Goal: Book appointment/travel/reservation

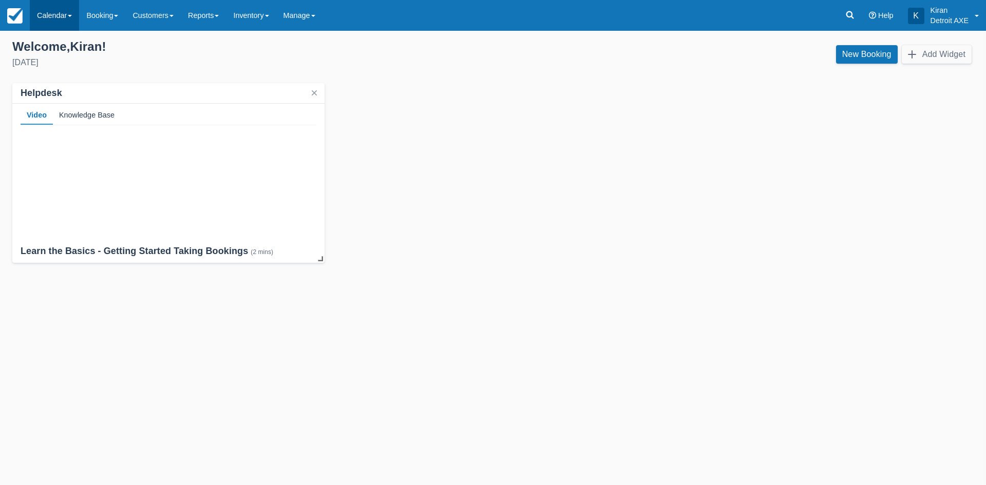
click at [71, 10] on link "Calendar" at bounding box center [54, 15] width 49 height 31
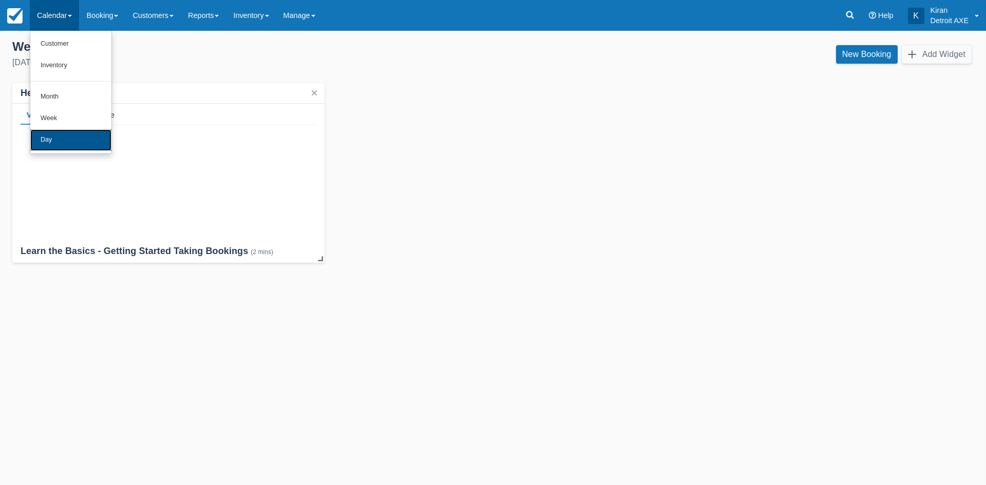
click at [65, 139] on link "Day" at bounding box center [70, 140] width 81 height 22
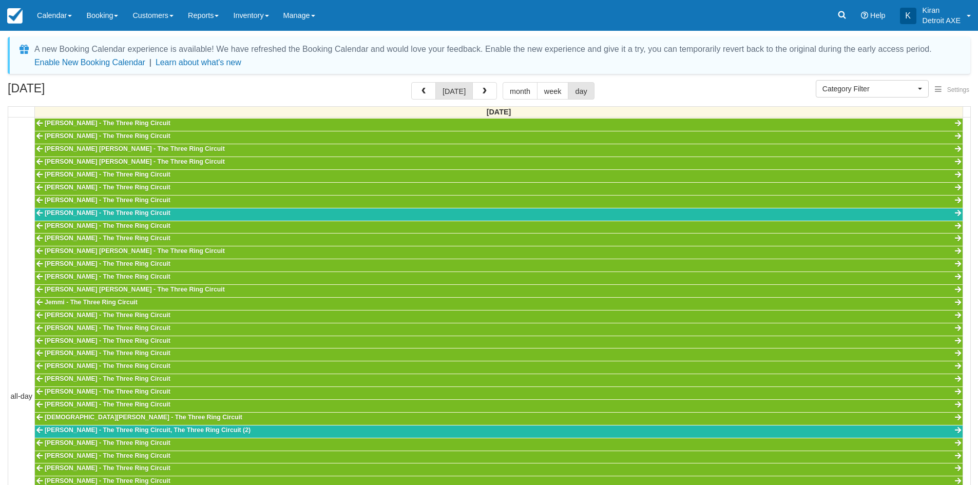
scroll to position [229, 0]
click at [481, 94] on span "button" at bounding box center [484, 91] width 7 height 7
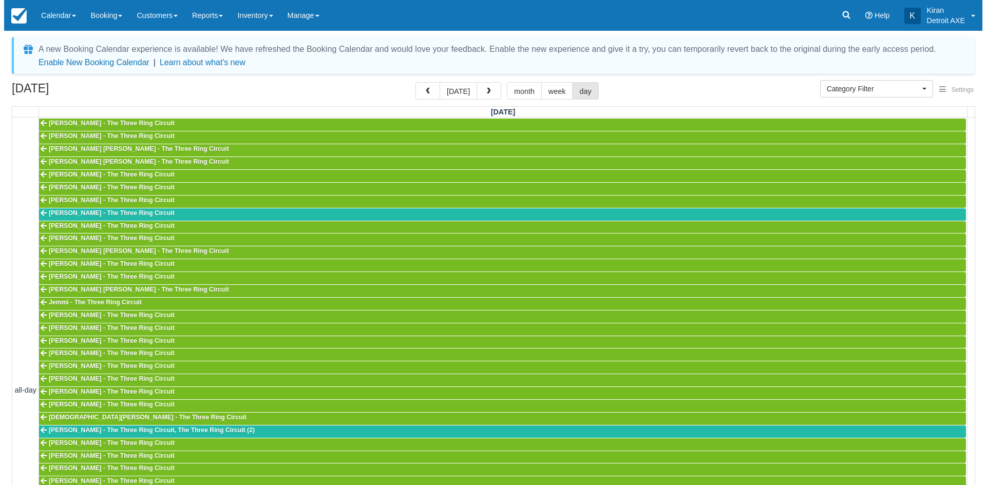
scroll to position [295, 0]
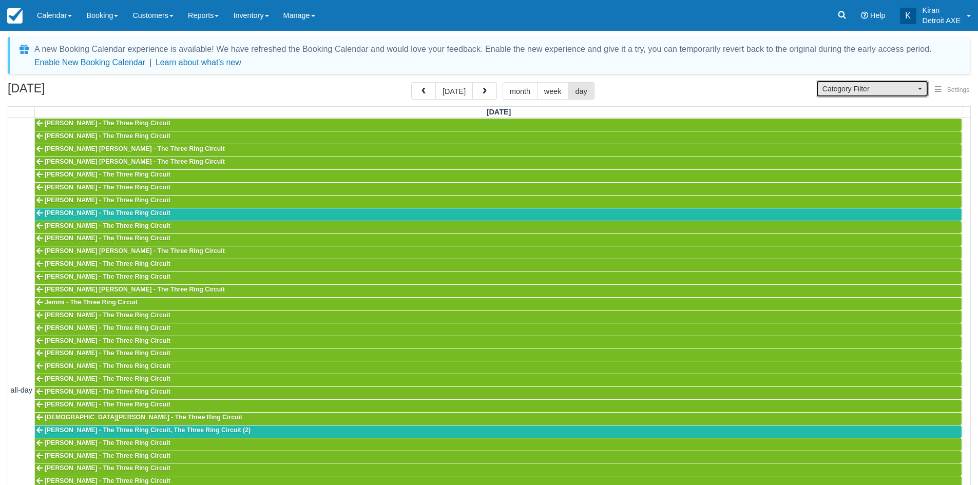
click at [907, 87] on span "Category Filter" at bounding box center [868, 89] width 93 height 10
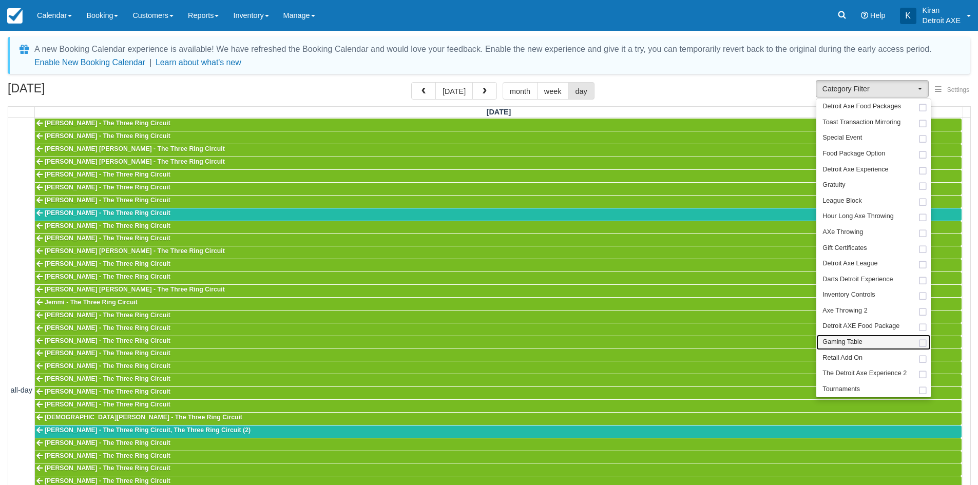
click at [924, 344] on span at bounding box center [922, 343] width 11 height 7
select select "6"
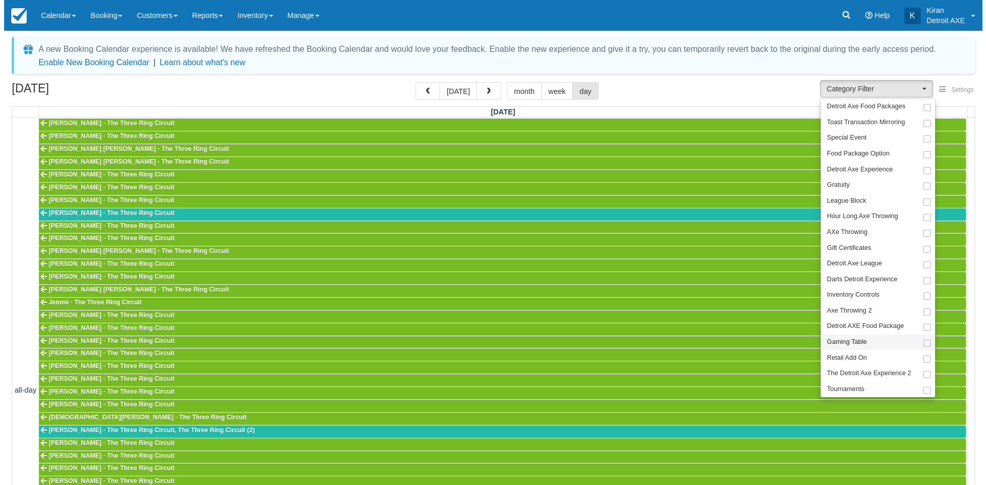
scroll to position [132, 0]
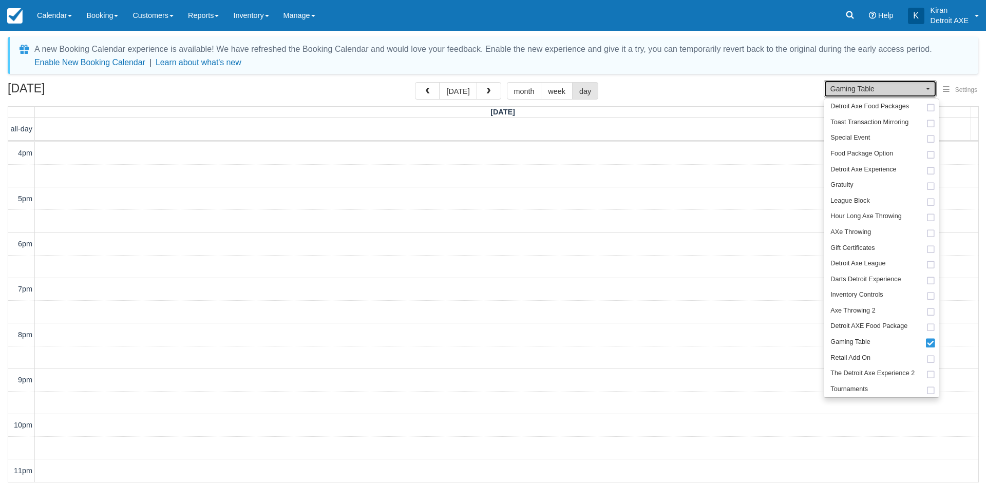
click at [884, 86] on span "Gaming Table" at bounding box center [876, 89] width 93 height 10
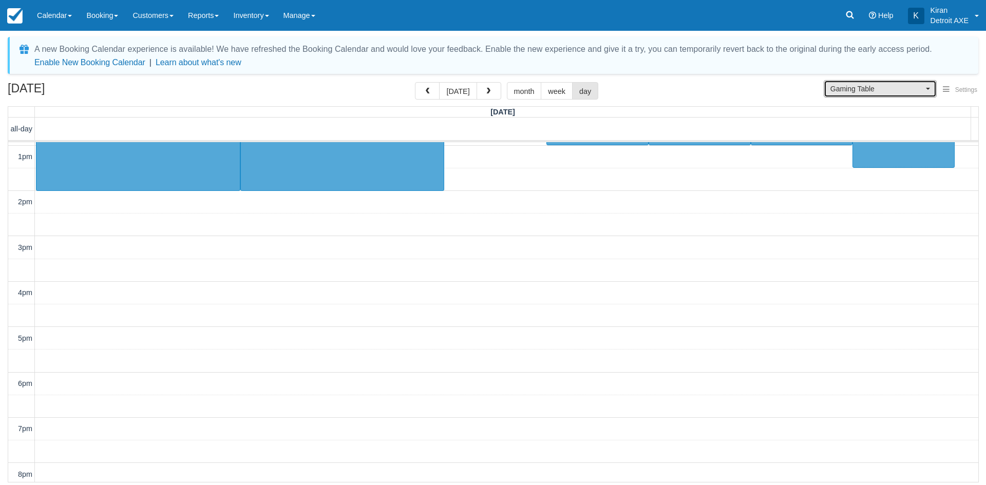
scroll to position [272, 0]
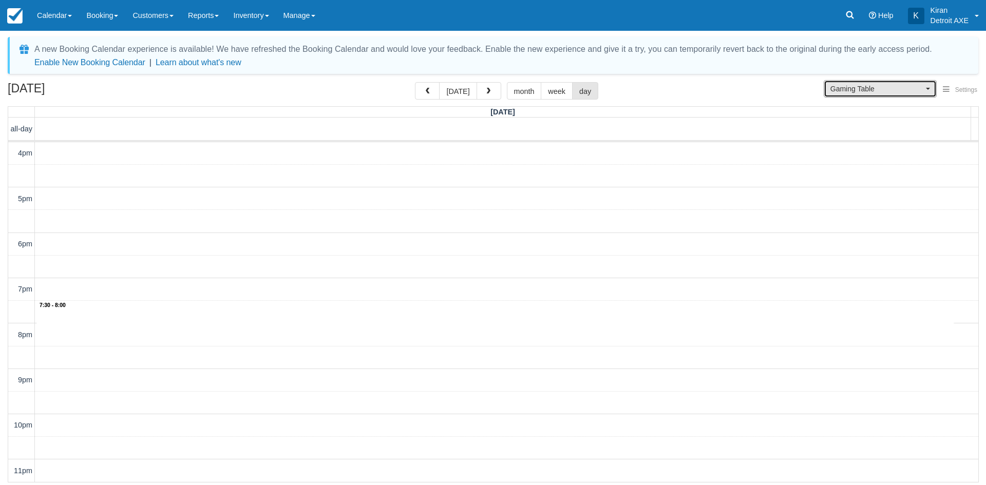
click at [383, 316] on div "10am 11am 12pm 1pm 2pm 3pm 4pm 5pm 6pm 7pm 8pm 9pm 10pm 11pm 7:30 - 8:00 10:00 …" at bounding box center [493, 176] width 970 height 612
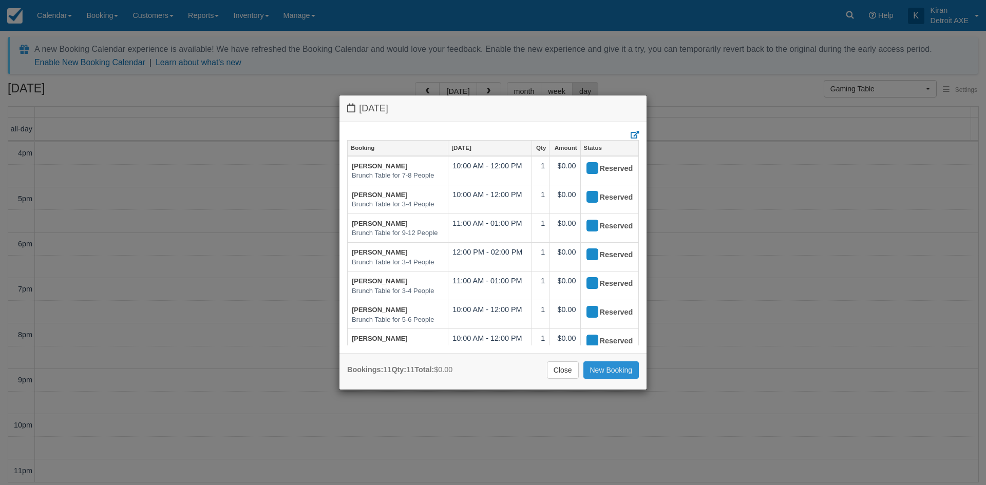
click at [614, 373] on link "New Booking" at bounding box center [611, 369] width 56 height 17
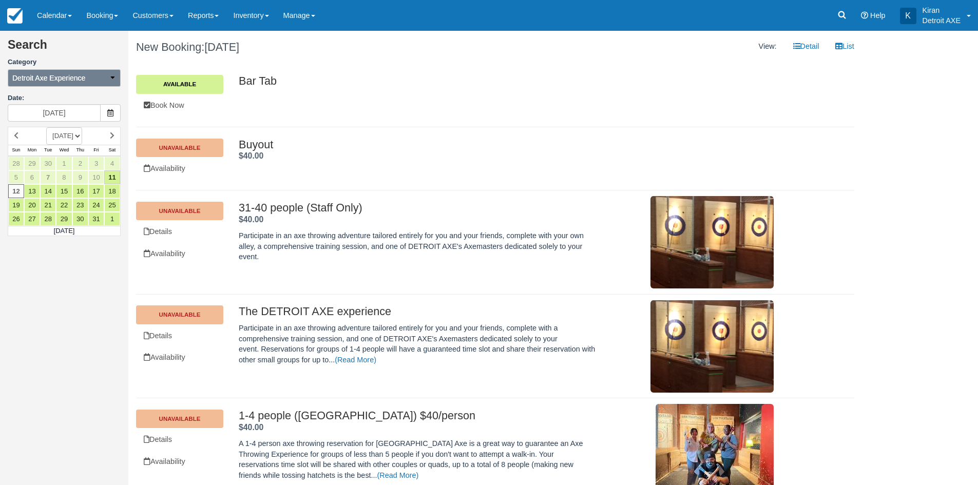
click at [64, 81] on span "Detroit Axe Experience" at bounding box center [48, 78] width 73 height 10
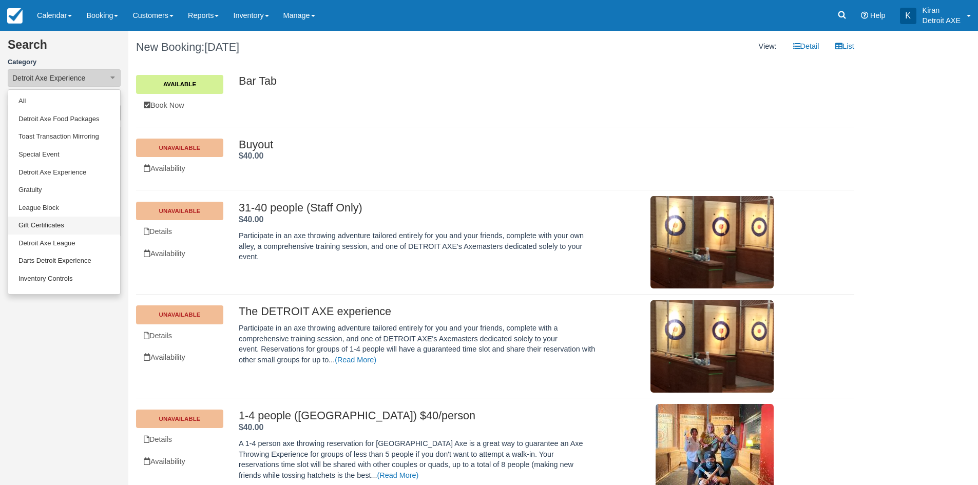
scroll to position [49, 0]
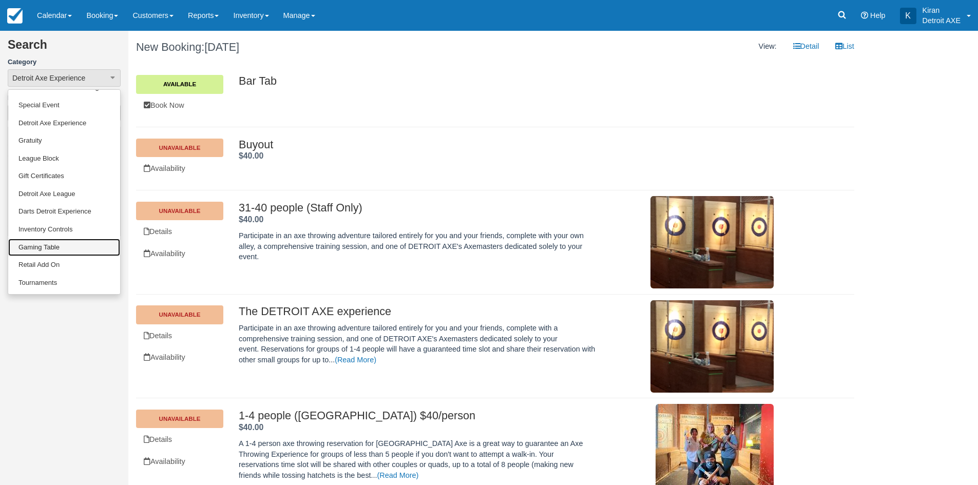
click at [50, 248] on link "Gaming Table" at bounding box center [64, 248] width 112 height 18
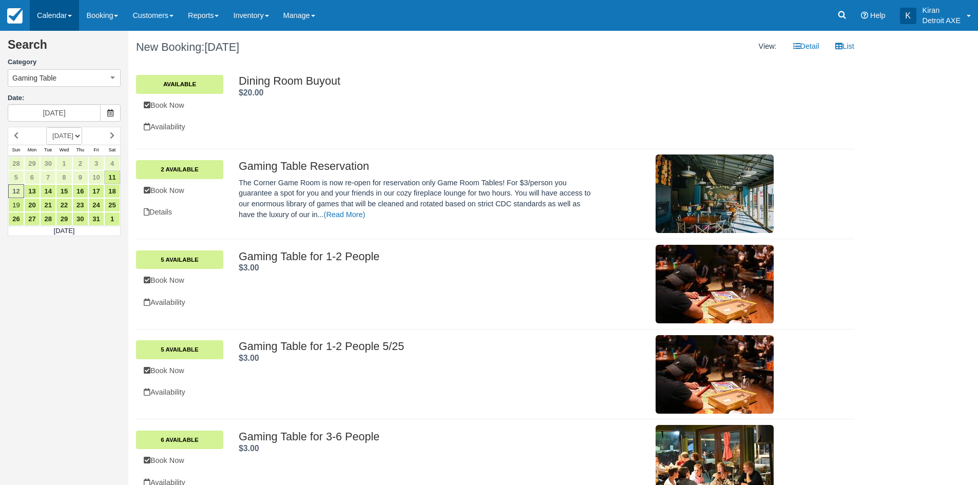
click at [55, 15] on link "Calendar" at bounding box center [54, 15] width 49 height 31
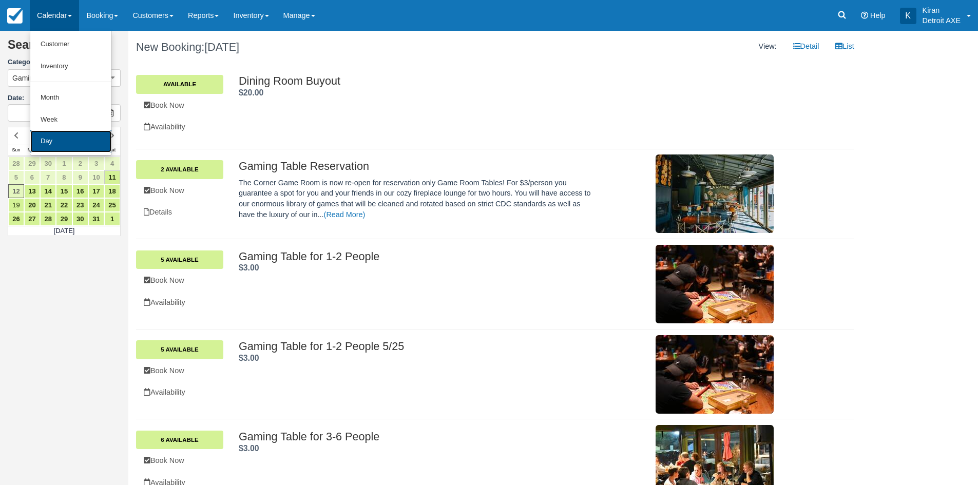
click at [65, 142] on link "Day" at bounding box center [70, 141] width 81 height 22
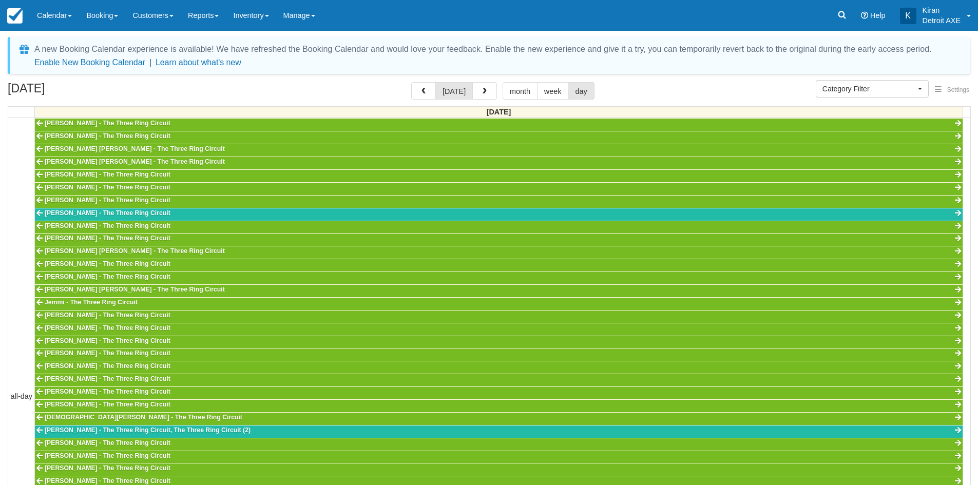
select select
click at [481, 90] on span "button" at bounding box center [484, 91] width 7 height 7
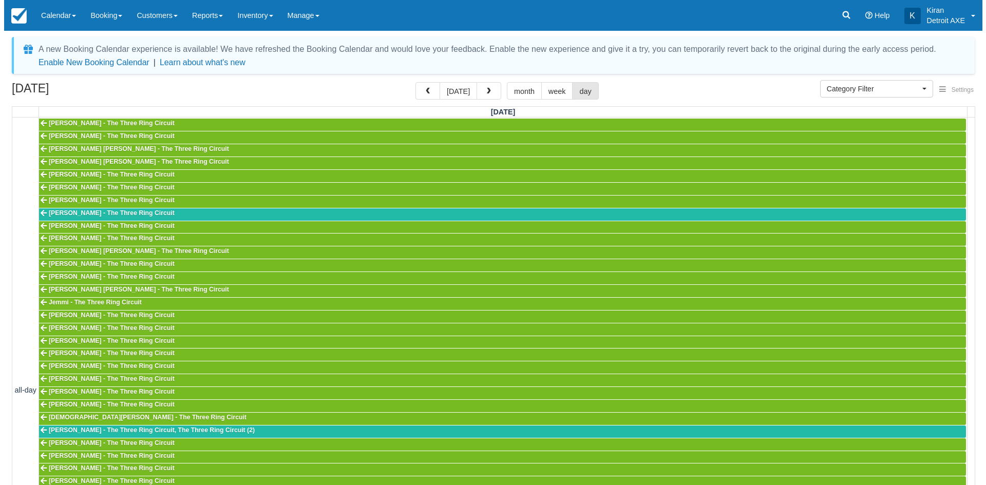
scroll to position [295, 0]
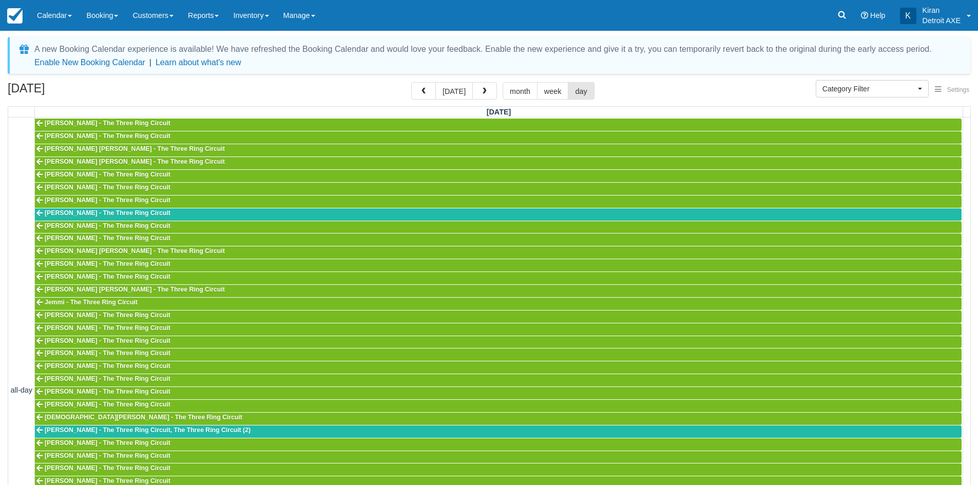
click at [481, 90] on span "button" at bounding box center [484, 91] width 7 height 7
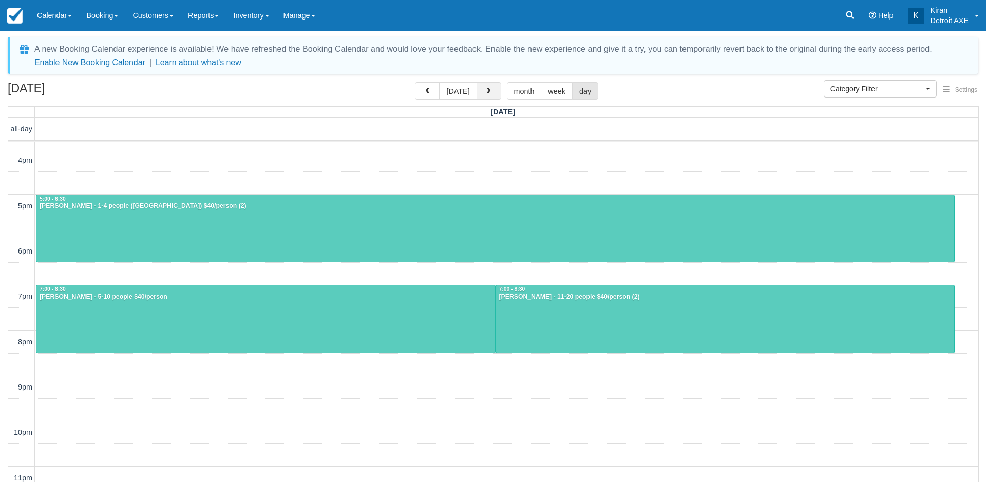
scroll to position [272, 0]
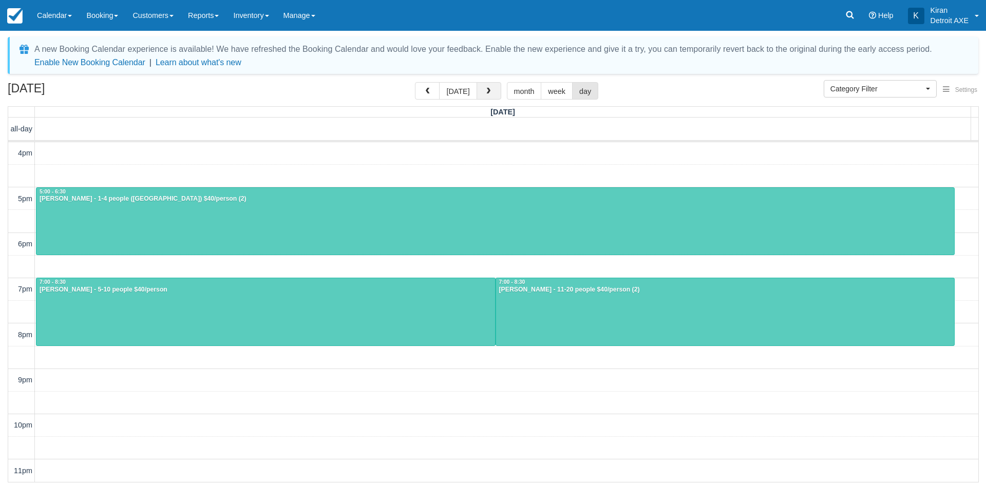
click at [490, 88] on button "button" at bounding box center [488, 90] width 25 height 17
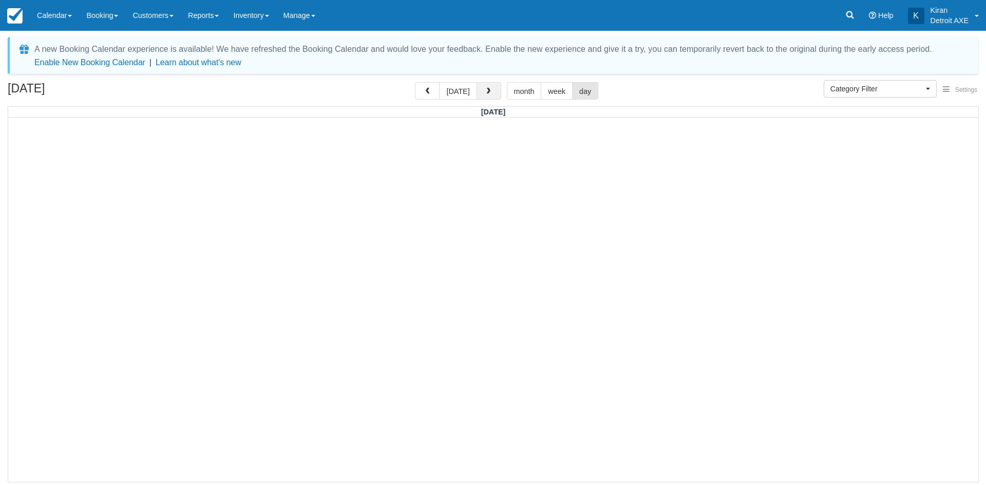
click at [491, 98] on button "button" at bounding box center [488, 90] width 25 height 17
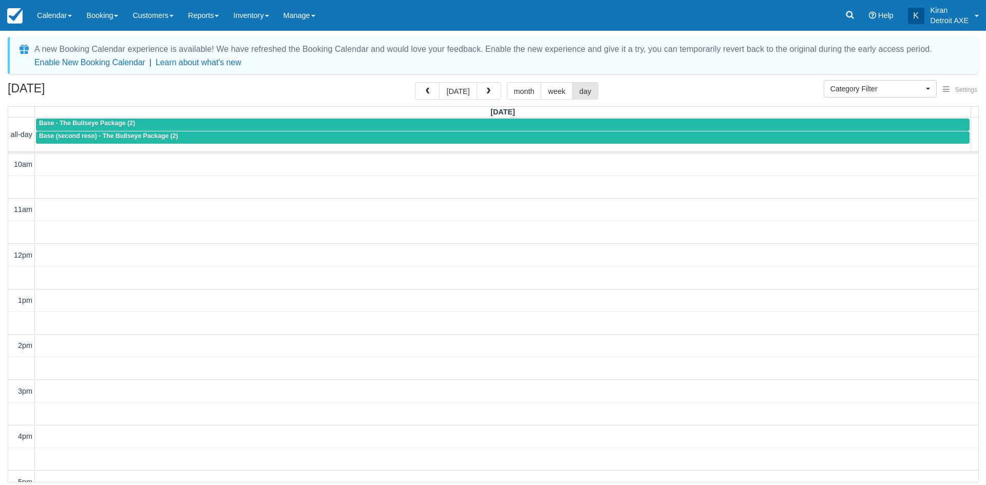
scroll to position [283, 0]
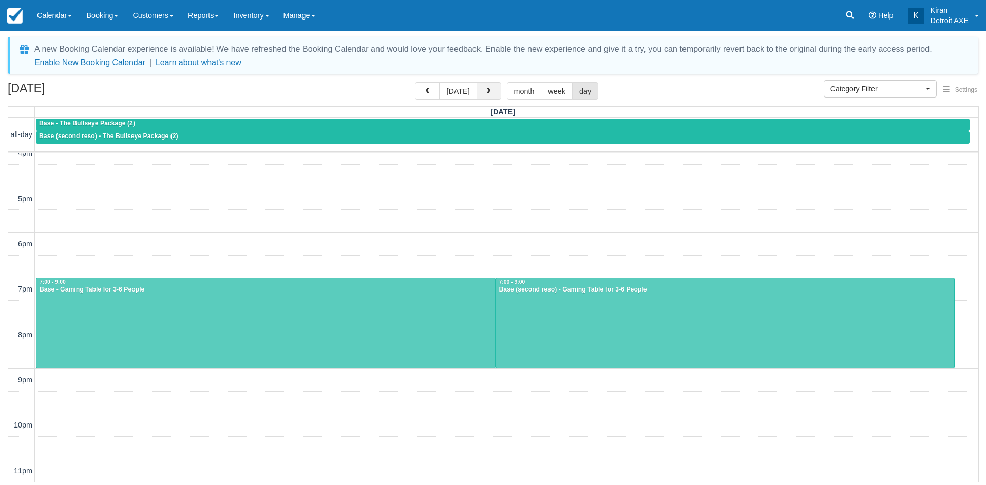
click at [485, 91] on span "button" at bounding box center [488, 91] width 7 height 7
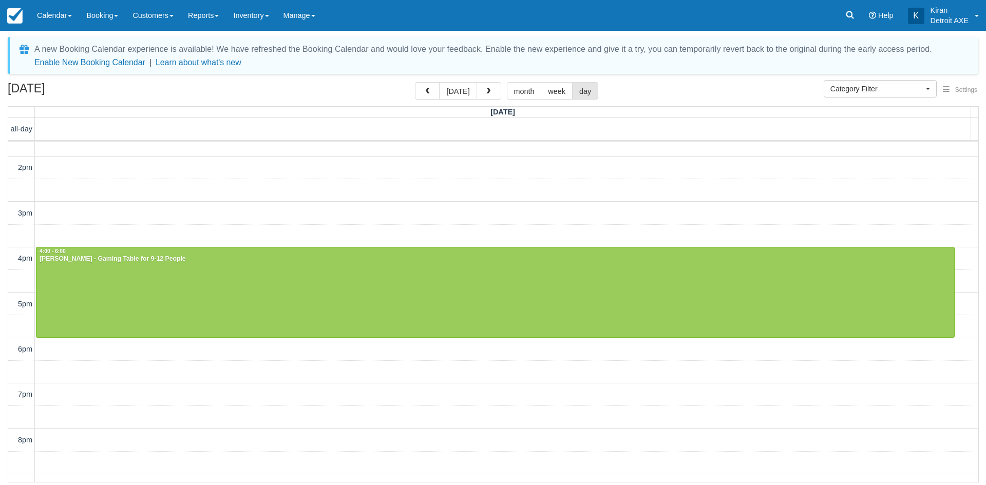
scroll to position [169, 0]
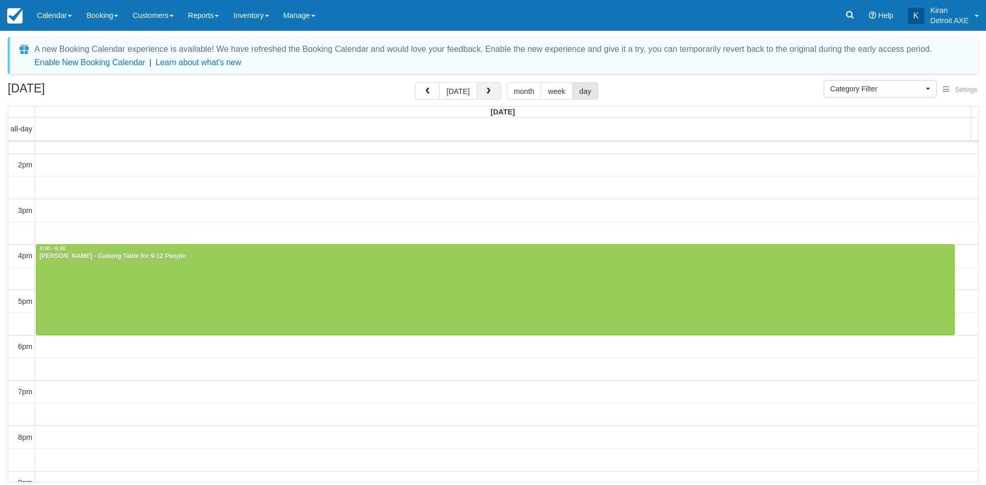
click at [487, 93] on span "button" at bounding box center [488, 91] width 7 height 7
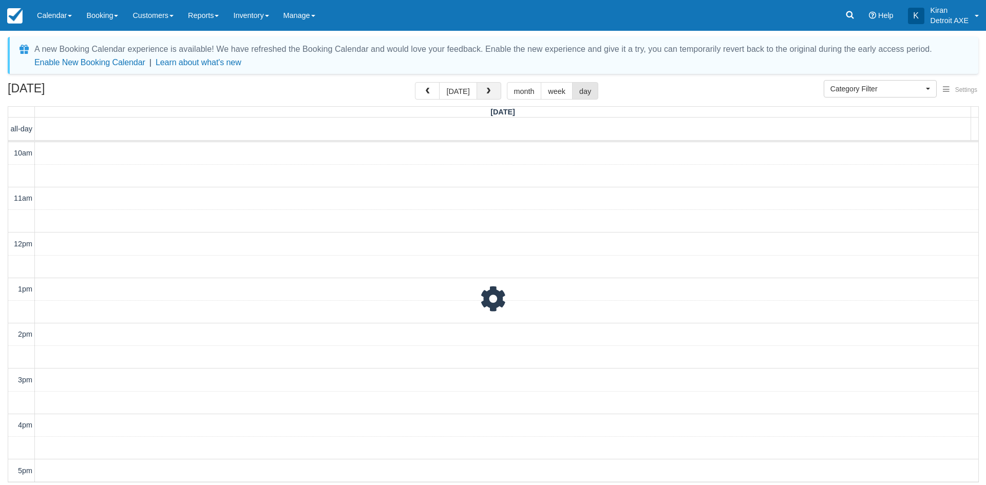
scroll to position [272, 0]
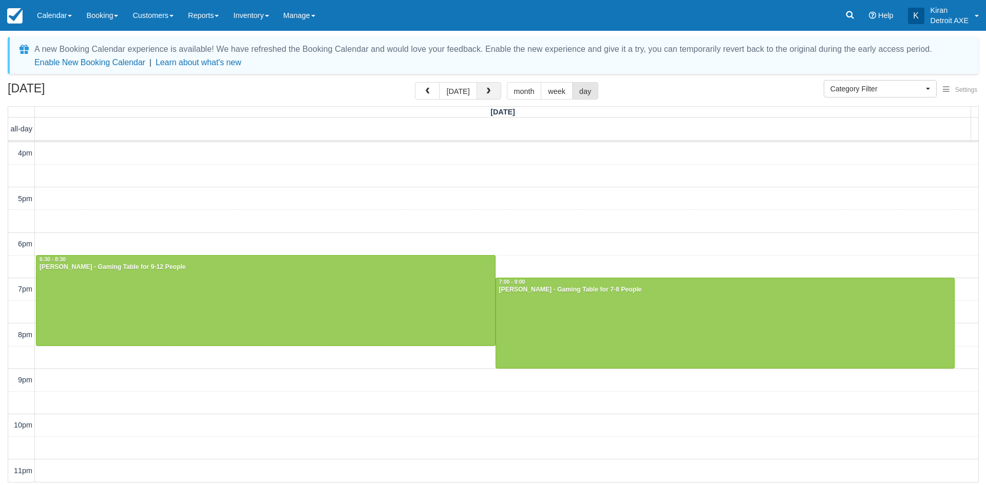
click at [487, 93] on span "button" at bounding box center [488, 91] width 7 height 7
